Goal: Information Seeking & Learning: Learn about a topic

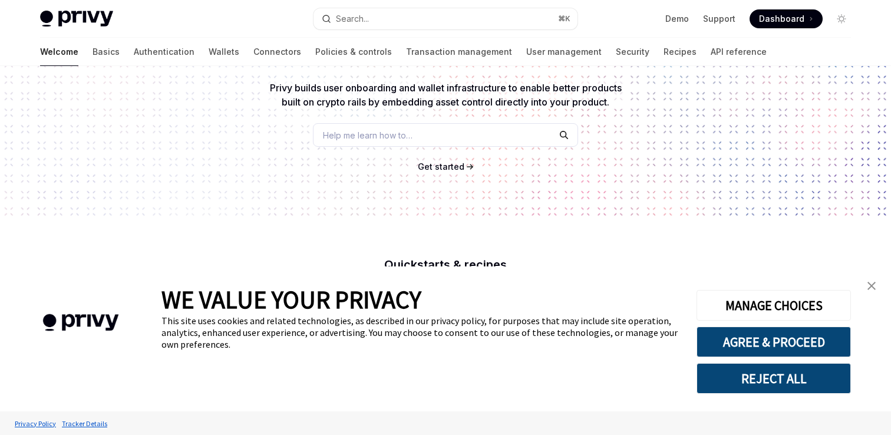
scroll to position [118, 0]
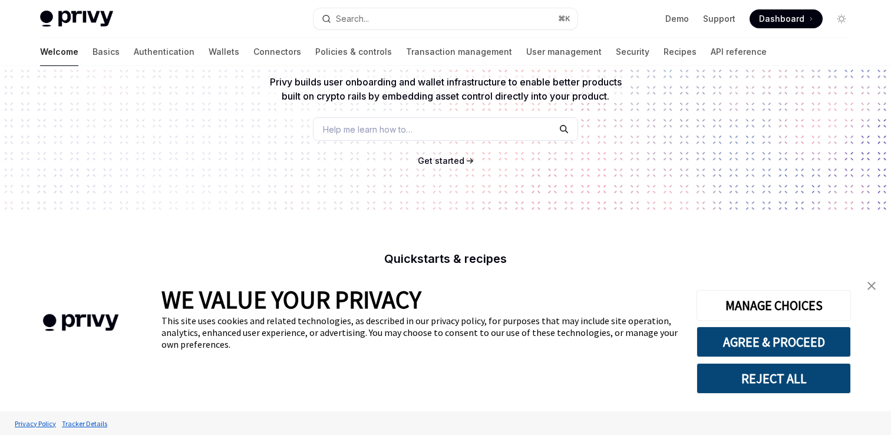
click at [873, 283] on img "close banner" at bounding box center [871, 286] width 8 height 8
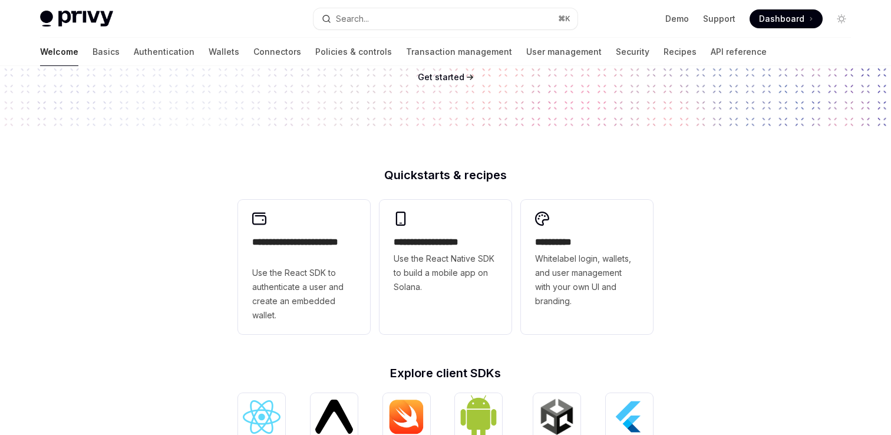
scroll to position [212, 0]
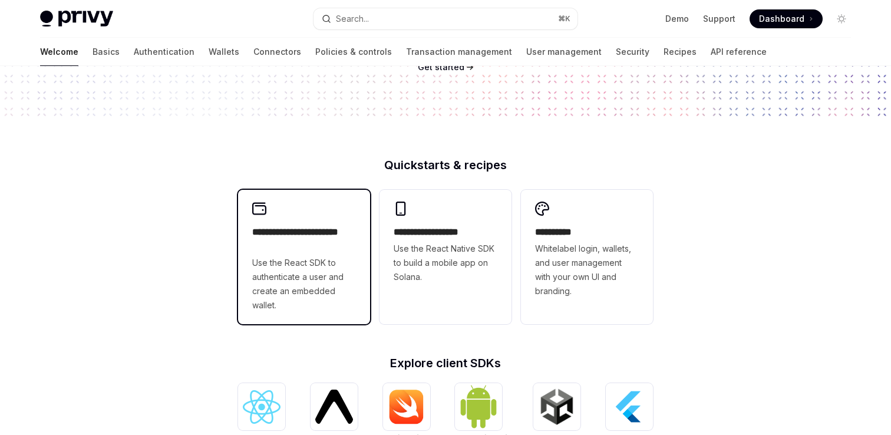
click at [329, 280] on span "Use the React SDK to authenticate a user and create an embedded wallet." at bounding box center [304, 284] width 104 height 57
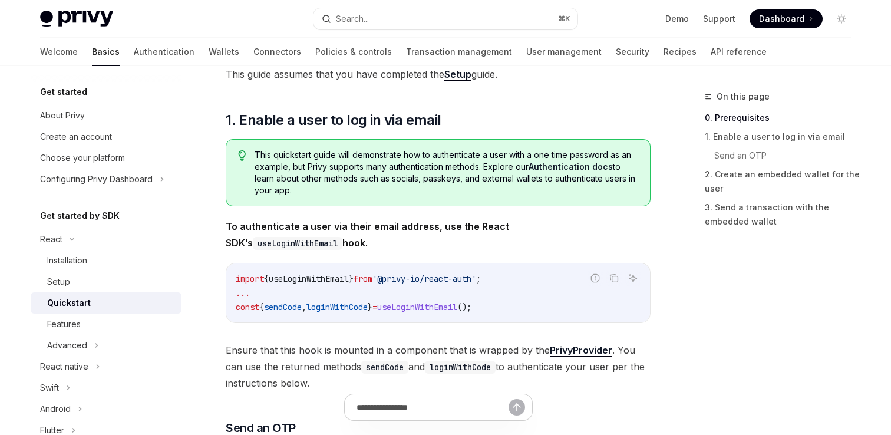
scroll to position [140, 0]
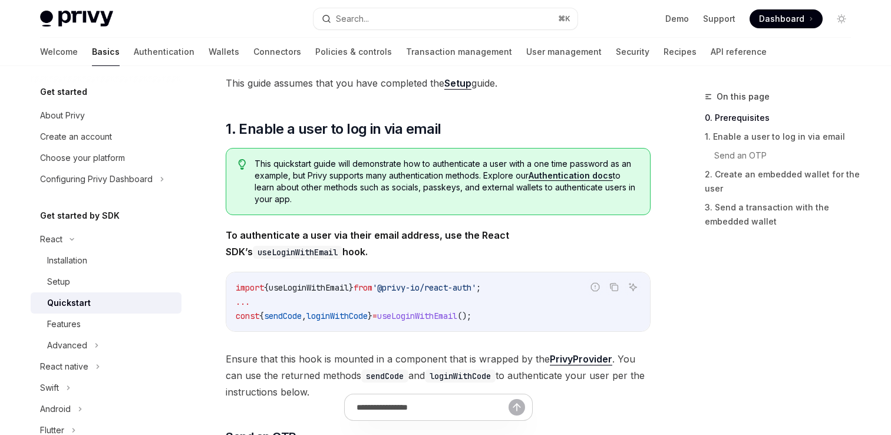
click at [287, 316] on span "sendCode" at bounding box center [283, 315] width 38 height 11
click at [348, 315] on span "loginWithCode" at bounding box center [336, 315] width 61 height 11
click at [444, 315] on span "useLoginWithEmail" at bounding box center [417, 315] width 80 height 11
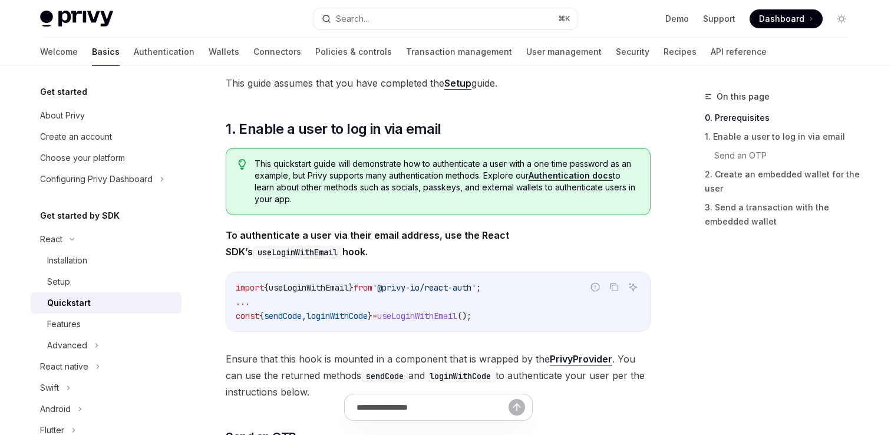
click at [444, 315] on span "useLoginWithEmail" at bounding box center [417, 315] width 80 height 11
click at [123, 123] on link "About Privy" at bounding box center [106, 115] width 151 height 21
type textarea "*"
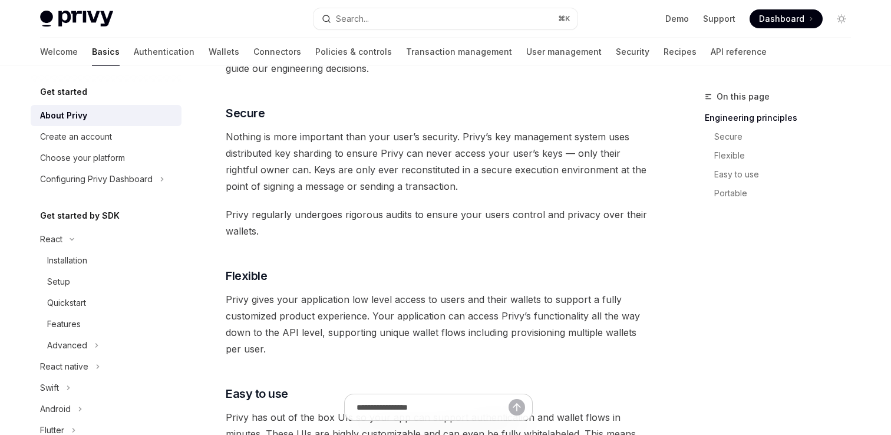
scroll to position [441, 0]
